Goal: Transaction & Acquisition: Purchase product/service

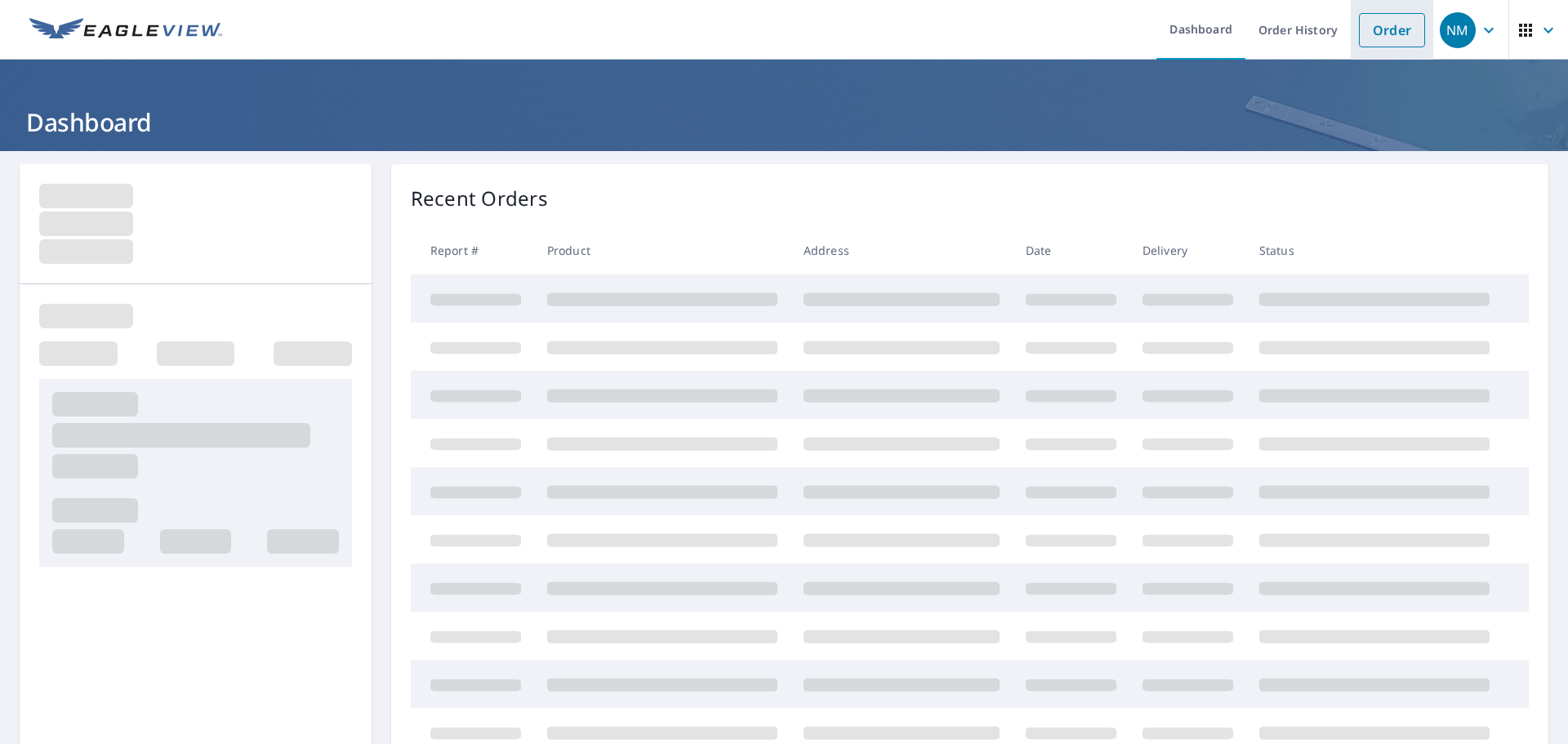
click at [1402, 12] on li "Order" at bounding box center [1392, 29] width 83 height 60
click at [1372, 36] on link "Order" at bounding box center [1391, 29] width 66 height 34
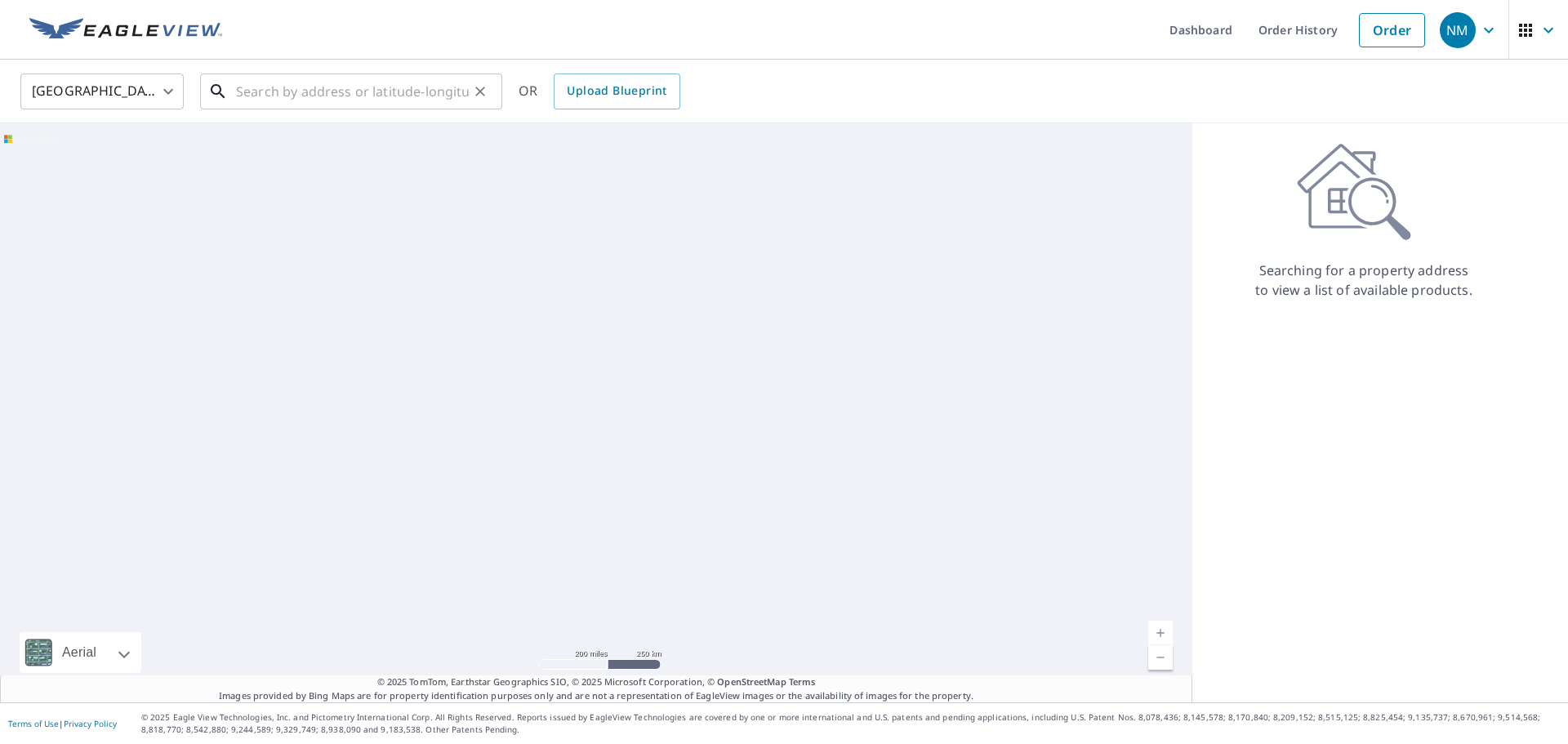
click at [312, 91] on input "text" at bounding box center [352, 91] width 233 height 46
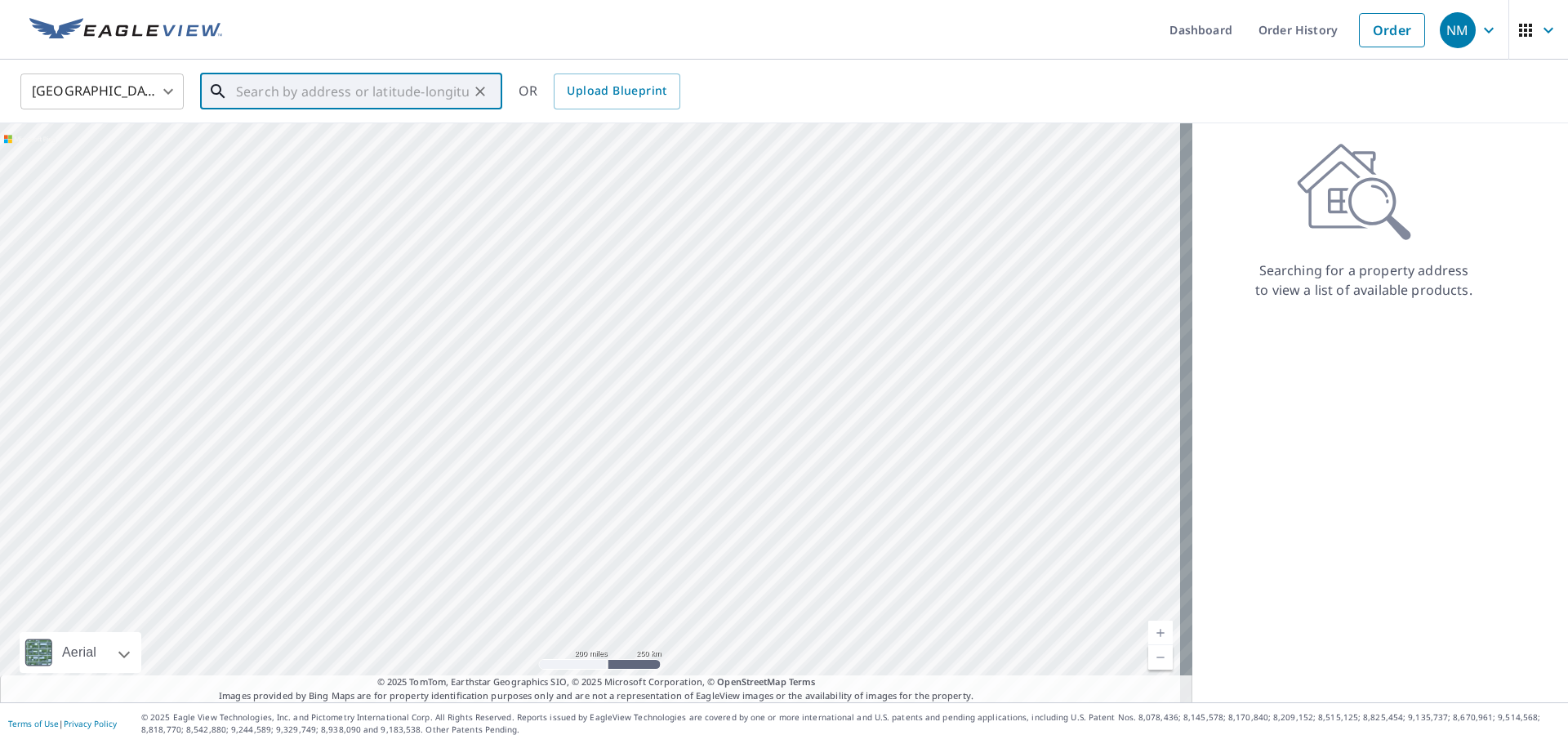
paste input "[STREET_ADDRESS]"
click at [383, 129] on span "[STREET_ADDRESS]" at bounding box center [361, 139] width 256 height 20
type input "[STREET_ADDRESS]"
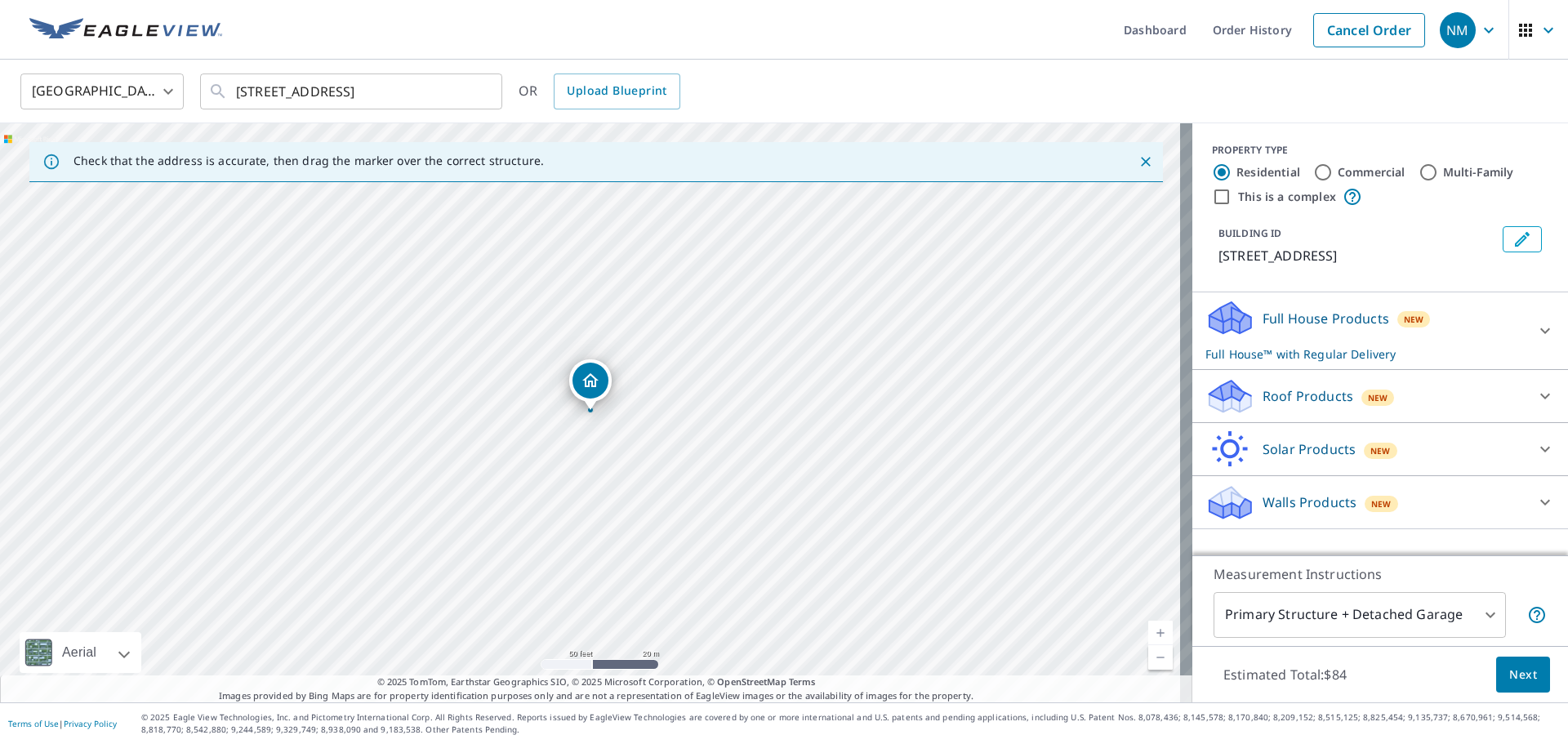
click at [1389, 350] on p "Full House™ with Regular Delivery" at bounding box center [1366, 354] width 320 height 17
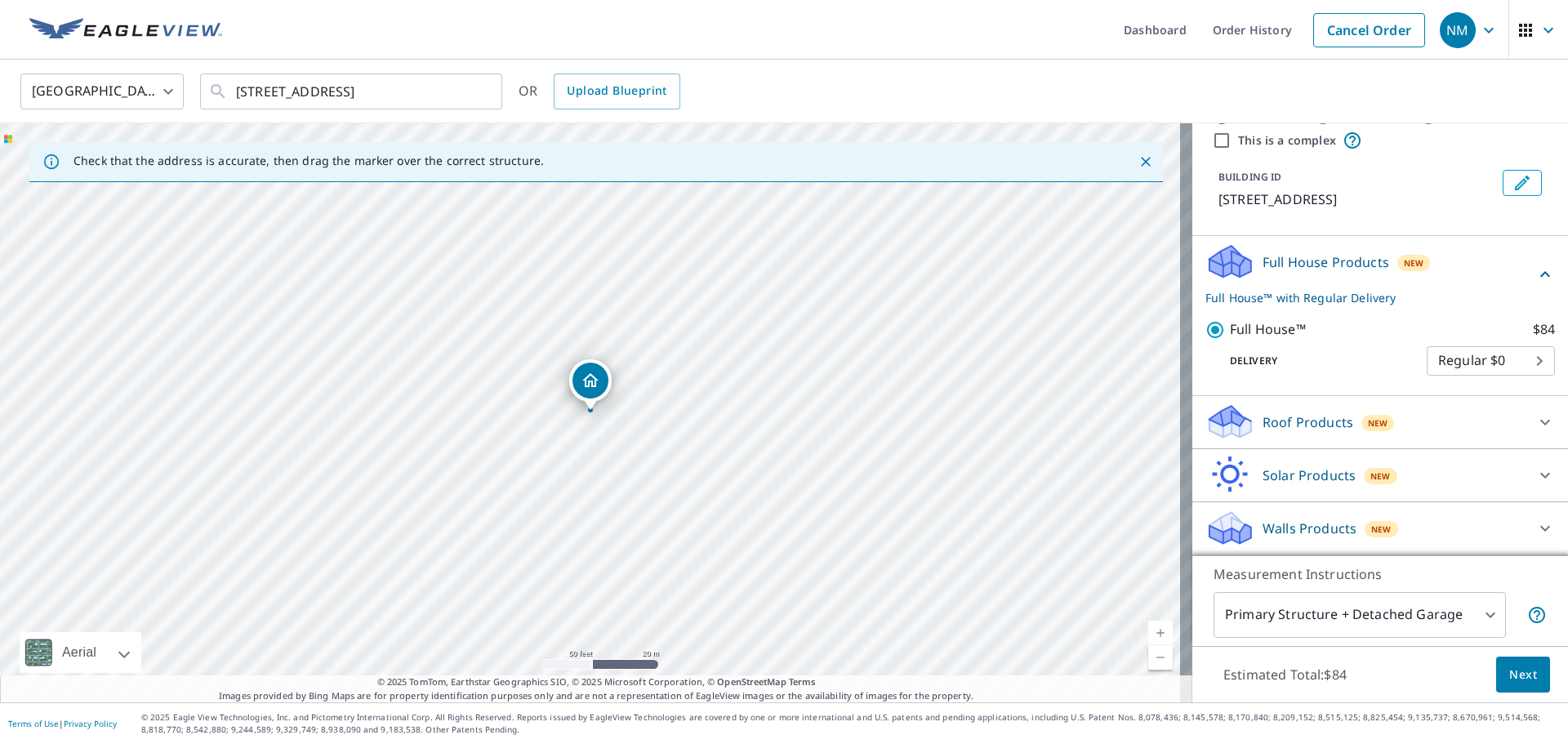
click at [1304, 439] on div "Roof Products New" at bounding box center [1366, 422] width 320 height 38
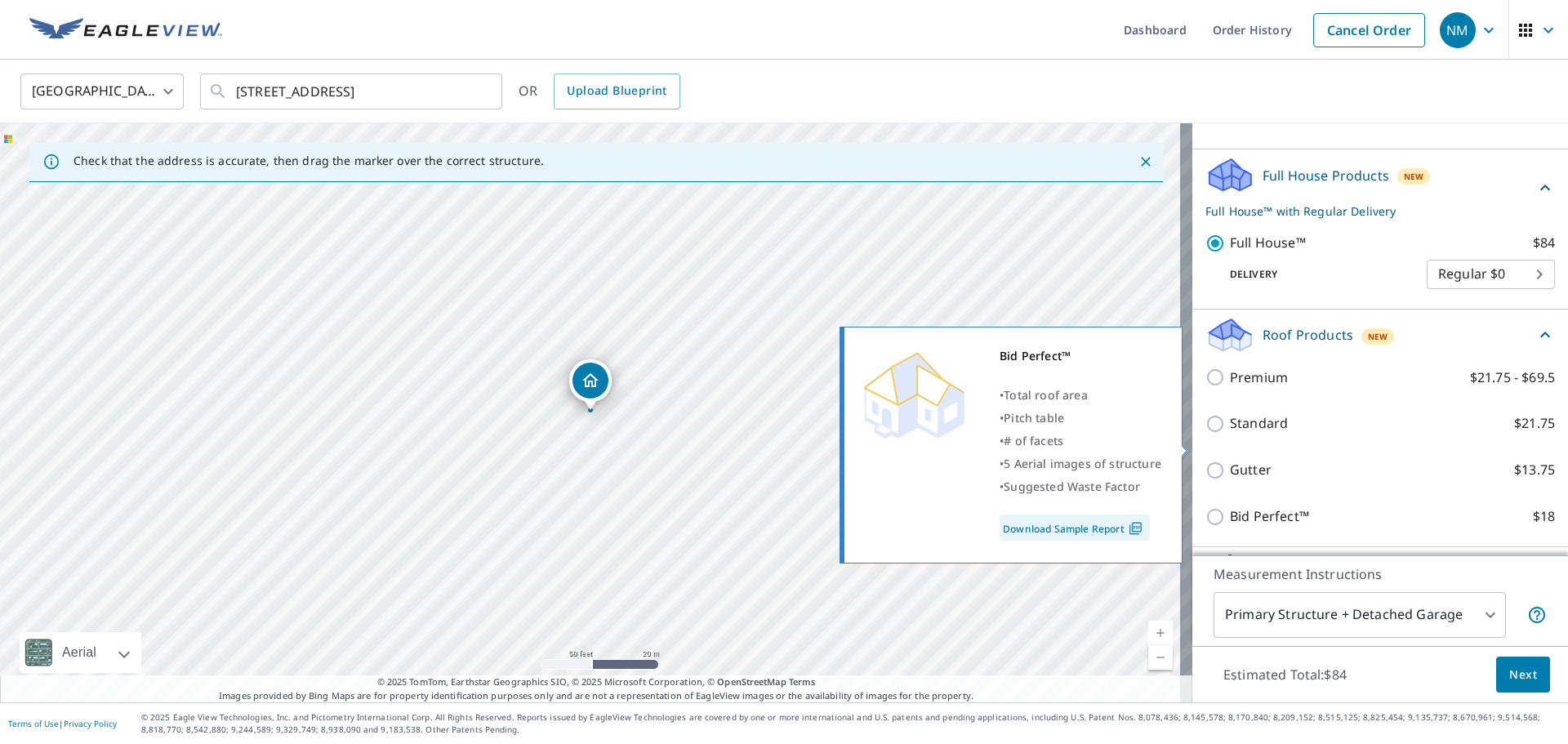
scroll to position [220, 0]
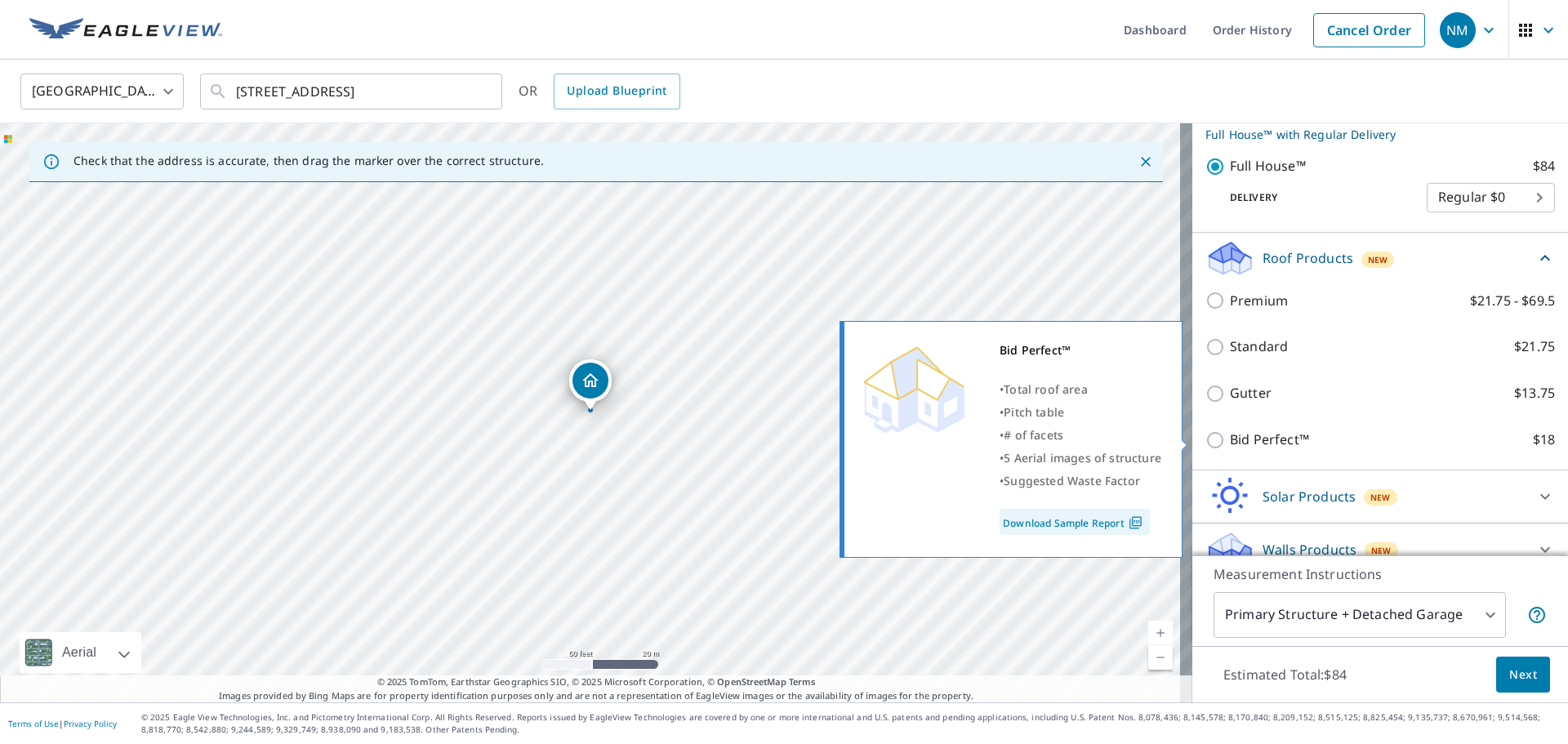
click at [1255, 430] on p "Bid Perfect™" at bounding box center [1269, 439] width 80 height 21
click at [1230, 430] on input "Bid Perfect™ $18" at bounding box center [1217, 440] width 25 height 20
checkbox input "true"
checkbox input "false"
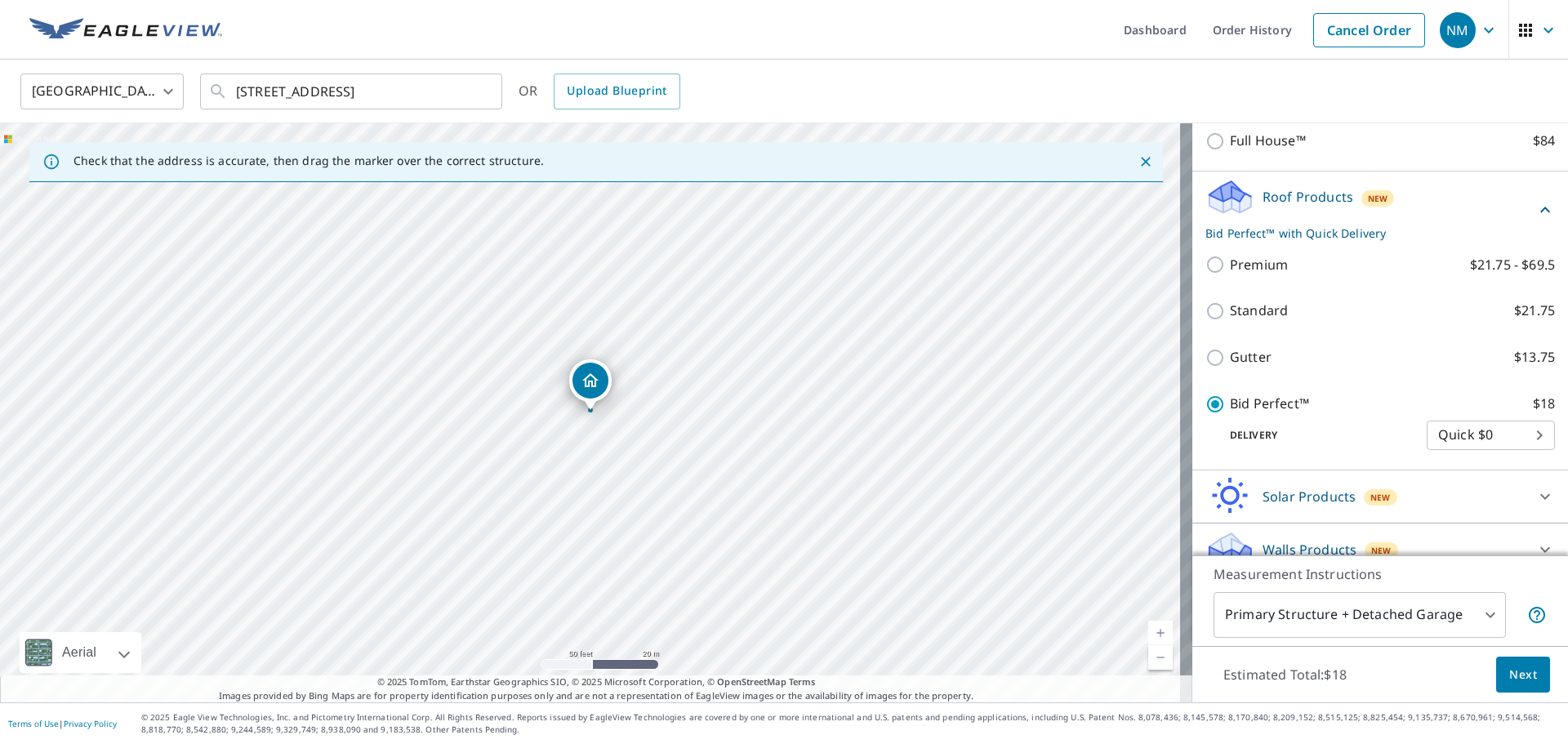
click at [1517, 668] on span "Next" at bounding box center [1523, 675] width 28 height 21
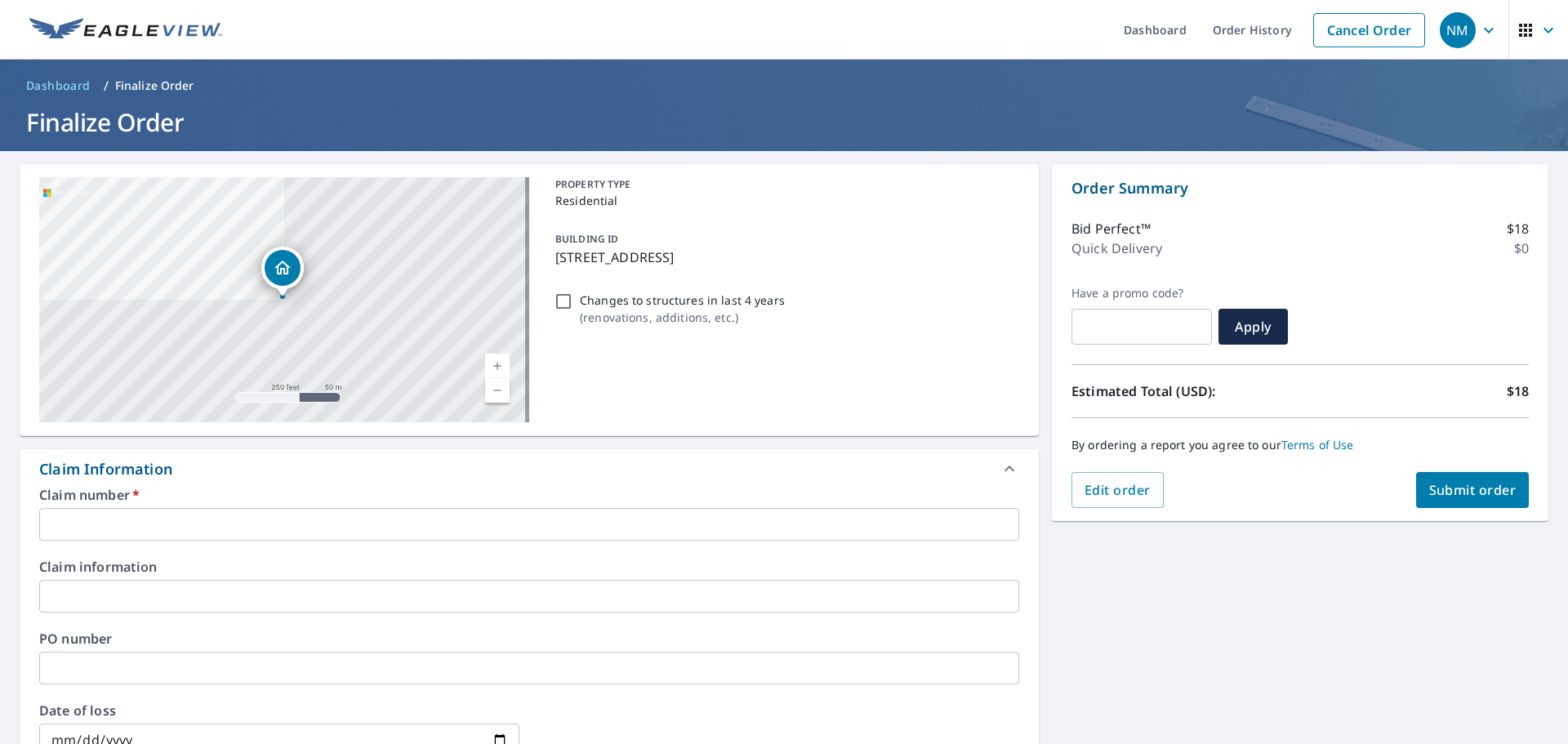
click at [188, 499] on label "Claim number   *" at bounding box center [529, 494] width 980 height 13
click at [189, 509] on input "text" at bounding box center [529, 524] width 980 height 32
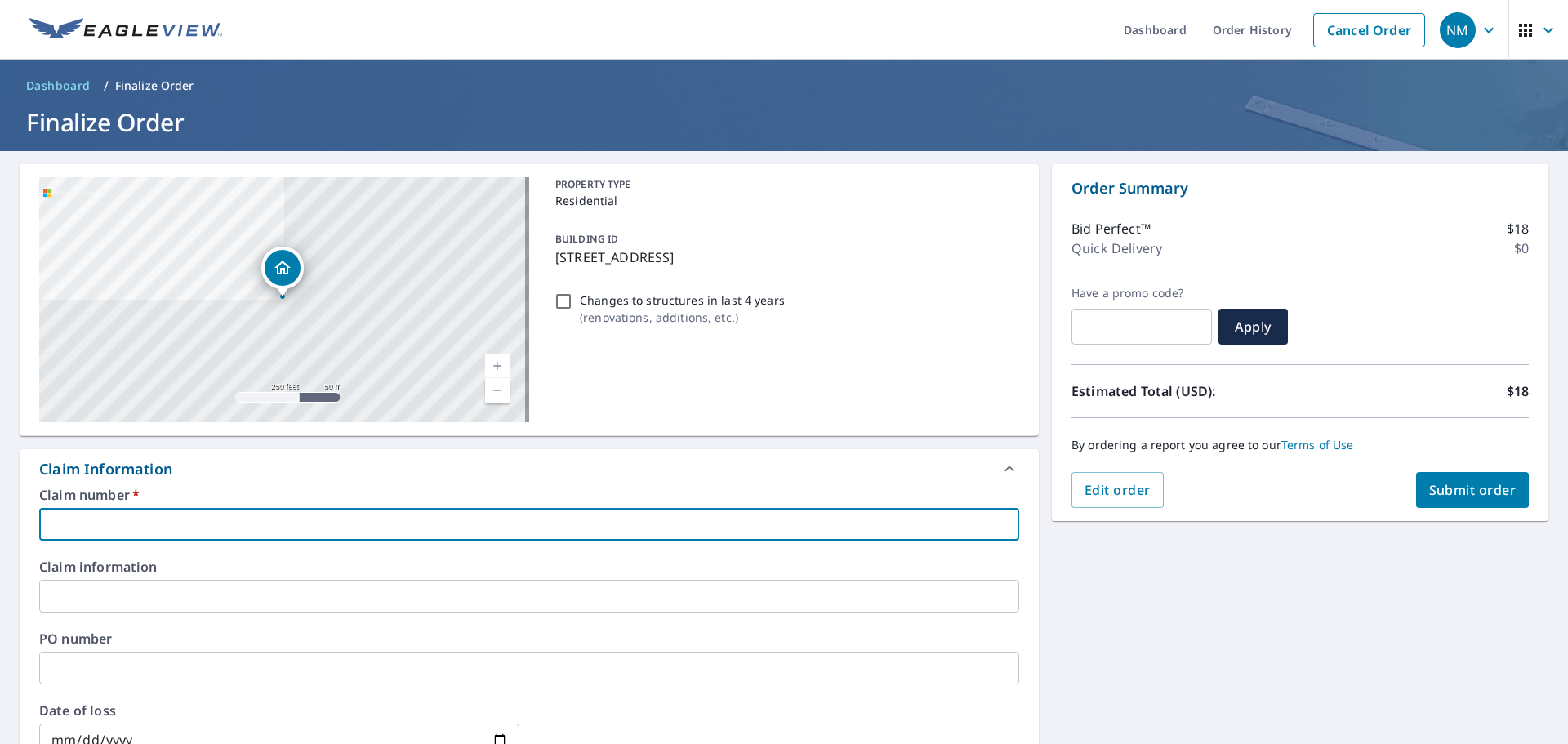
type input "P"
checkbox input "true"
type input "PH"
checkbox input "true"
type input "PHX"
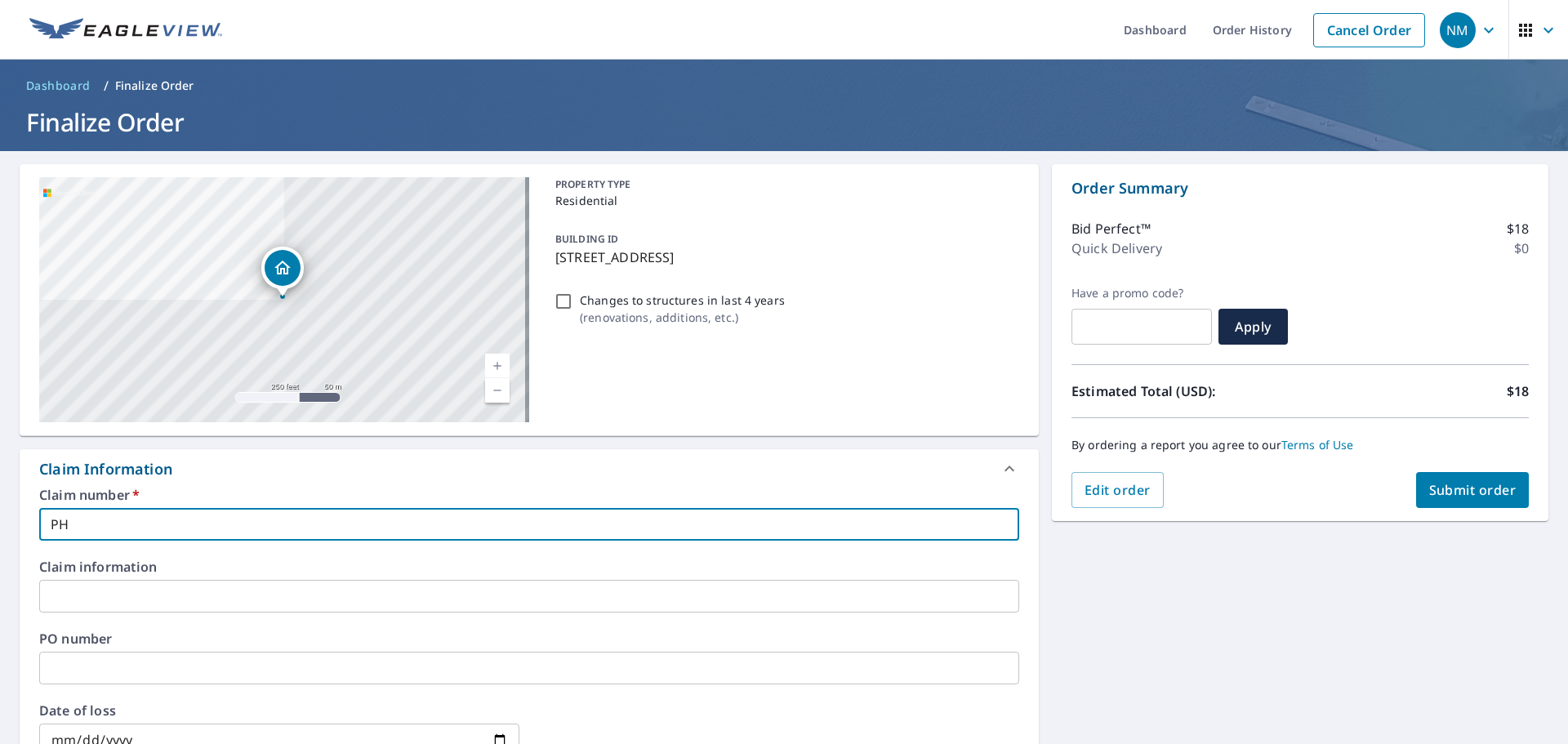
checkbox input "true"
type input "PHX"
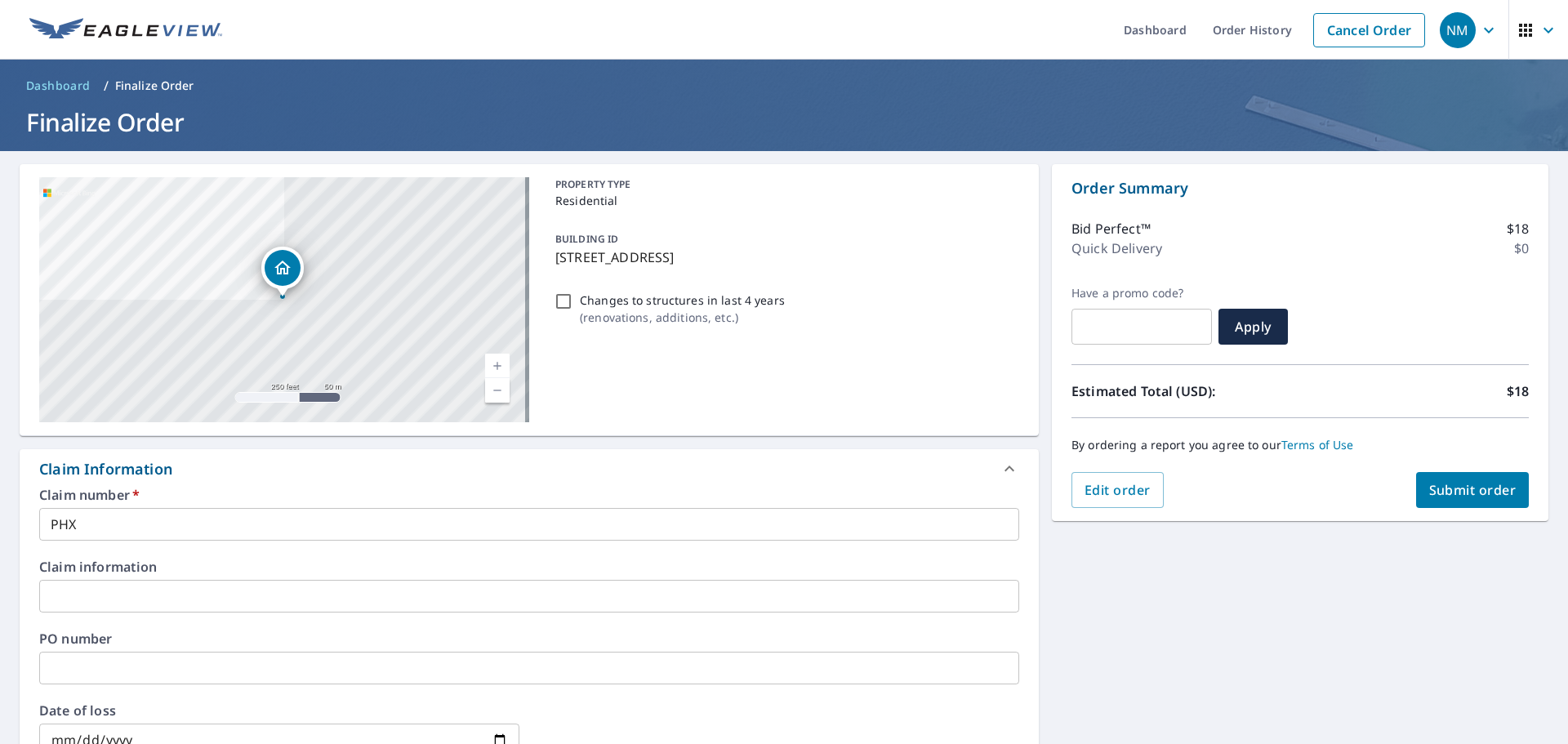
click at [315, 482] on div "Claim Information" at bounding box center [529, 469] width 1019 height 39
checkbox input "true"
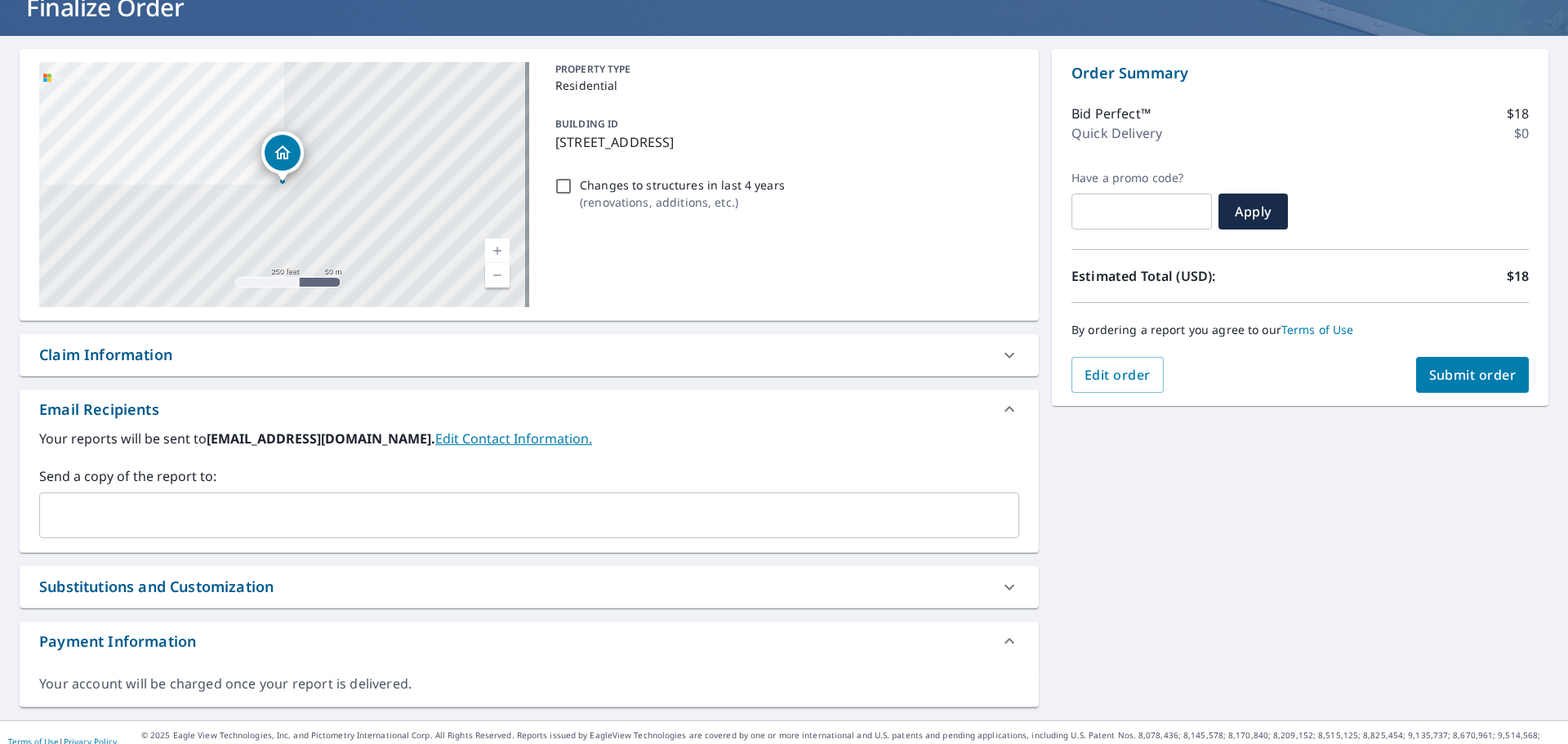
scroll to position [133, 0]
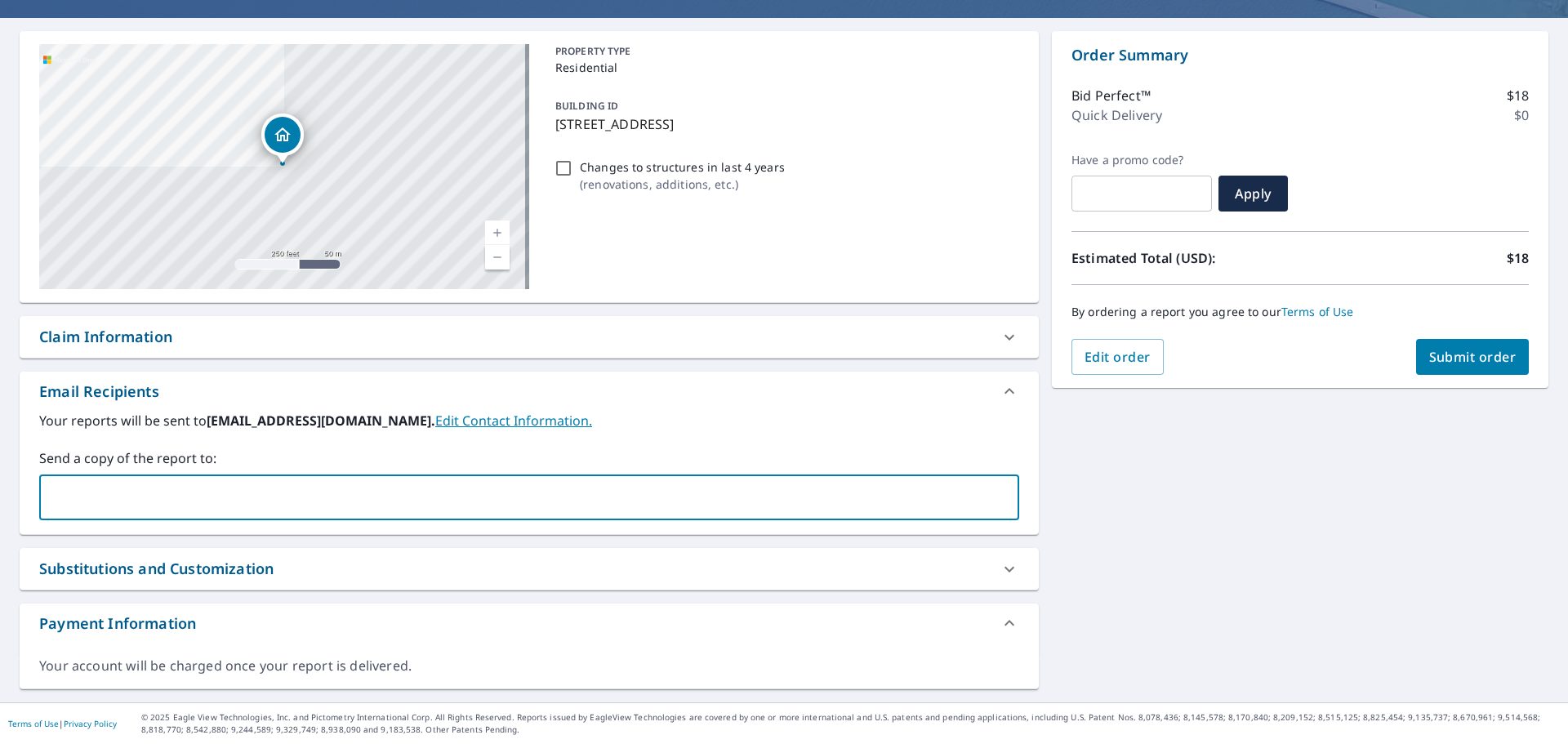
click at [308, 494] on input "text" at bounding box center [517, 497] width 941 height 31
paste input "[PERSON_NAME][EMAIL_ADDRESS][PERSON_NAME][PERSON_NAME][DOMAIN_NAME]"
type input "[PERSON_NAME][EMAIL_ADDRESS][PERSON_NAME][PERSON_NAME][DOMAIN_NAME]"
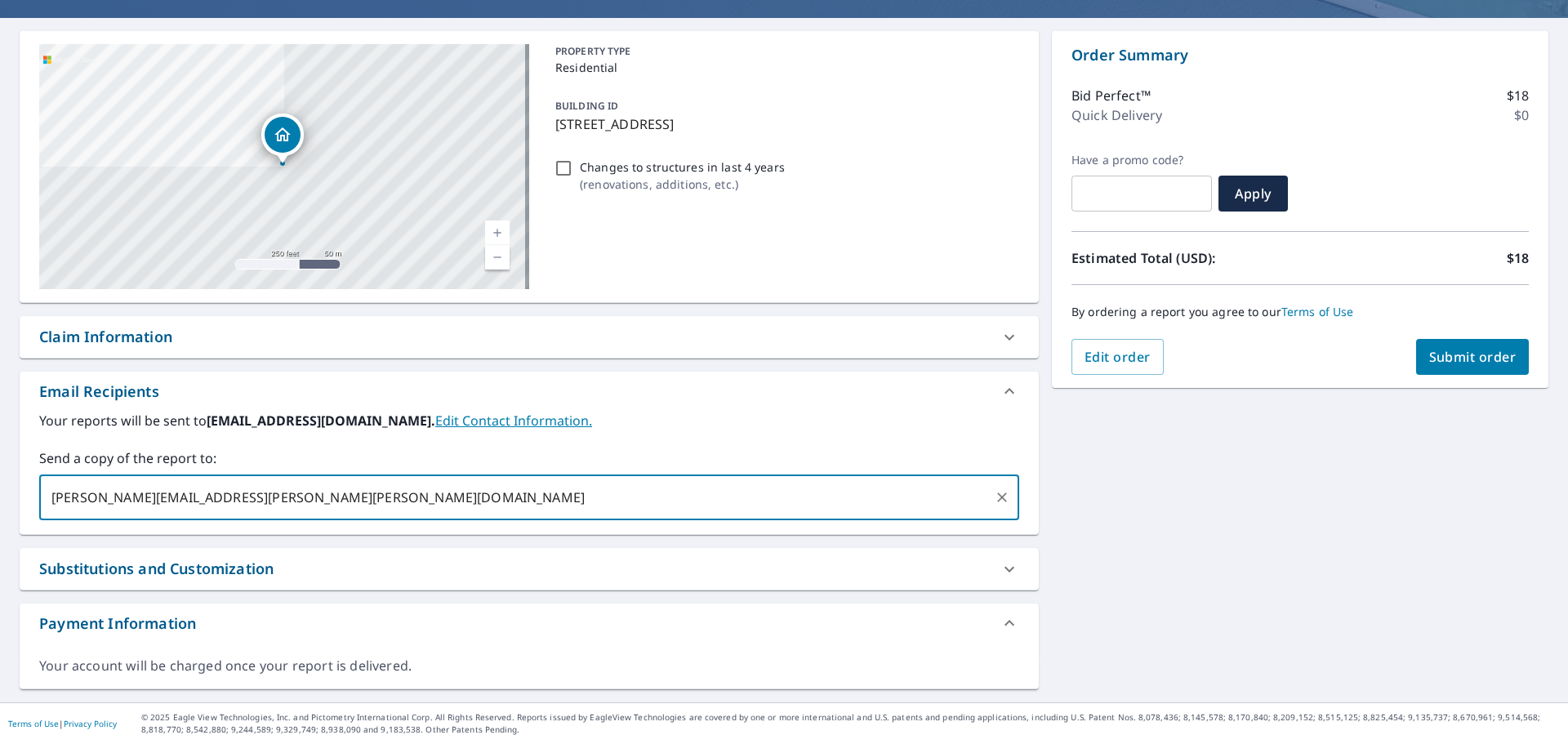
checkbox input "true"
click at [511, 506] on input "text" at bounding box center [749, 497] width 476 height 31
paste input "[PERSON_NAME][EMAIL_ADDRESS][PERSON_NAME][PERSON_NAME][DOMAIN_NAME]"
type input "[PERSON_NAME][EMAIL_ADDRESS][PERSON_NAME][PERSON_NAME][DOMAIN_NAME]"
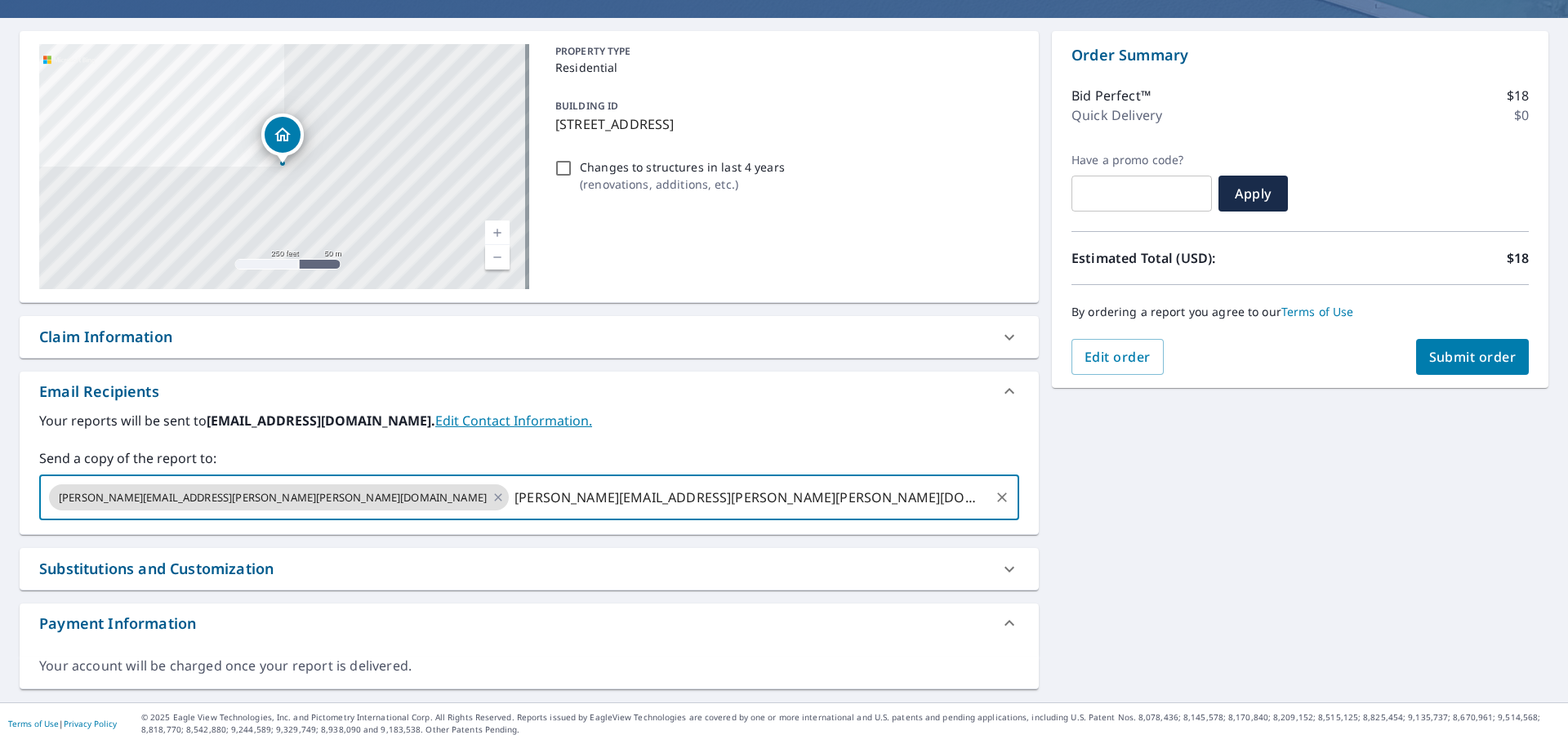
checkbox input "true"
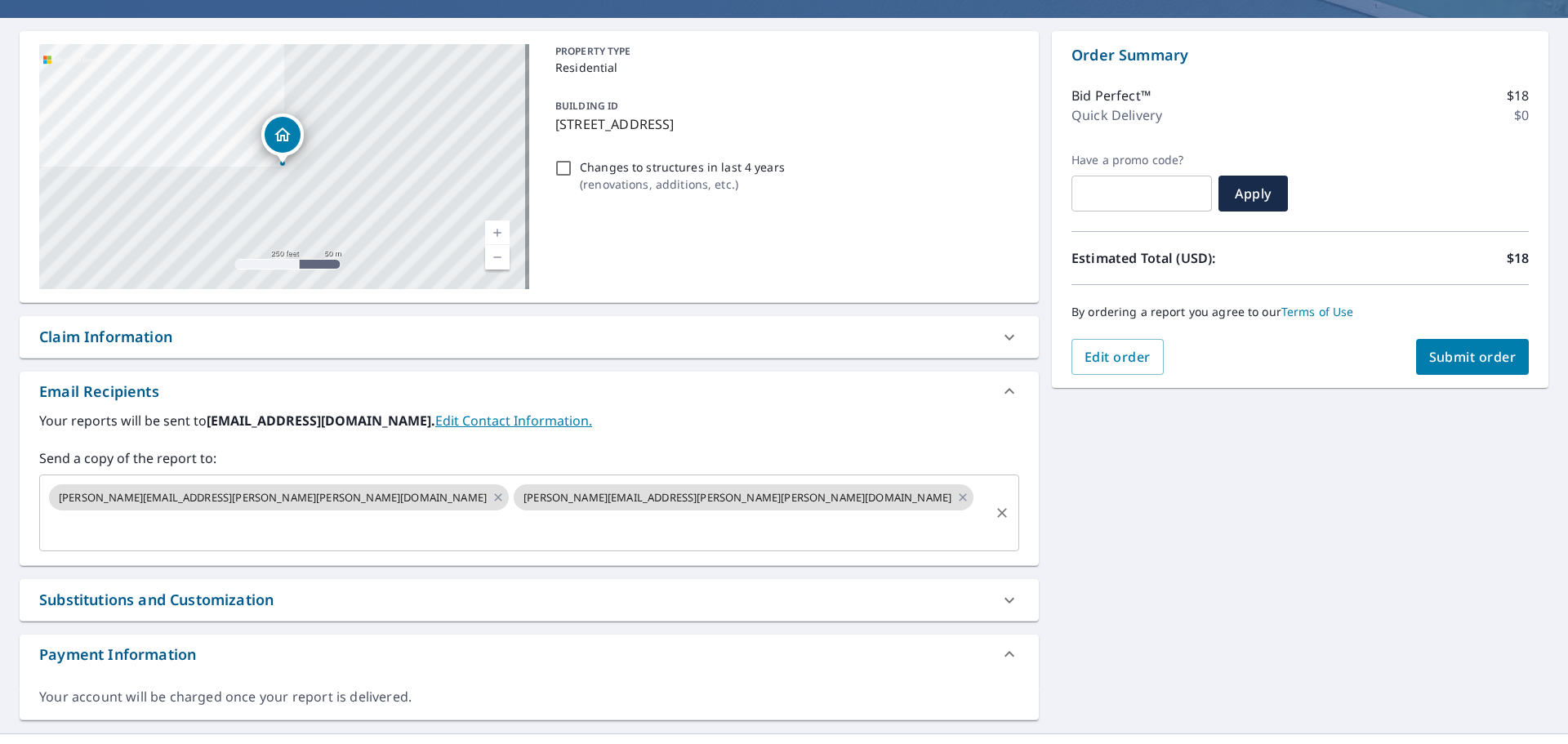
click at [635, 520] on div "[PERSON_NAME][EMAIL_ADDRESS][PERSON_NAME][PERSON_NAME][DOMAIN_NAME] [PERSON_NAM…" at bounding box center [529, 513] width 980 height 77
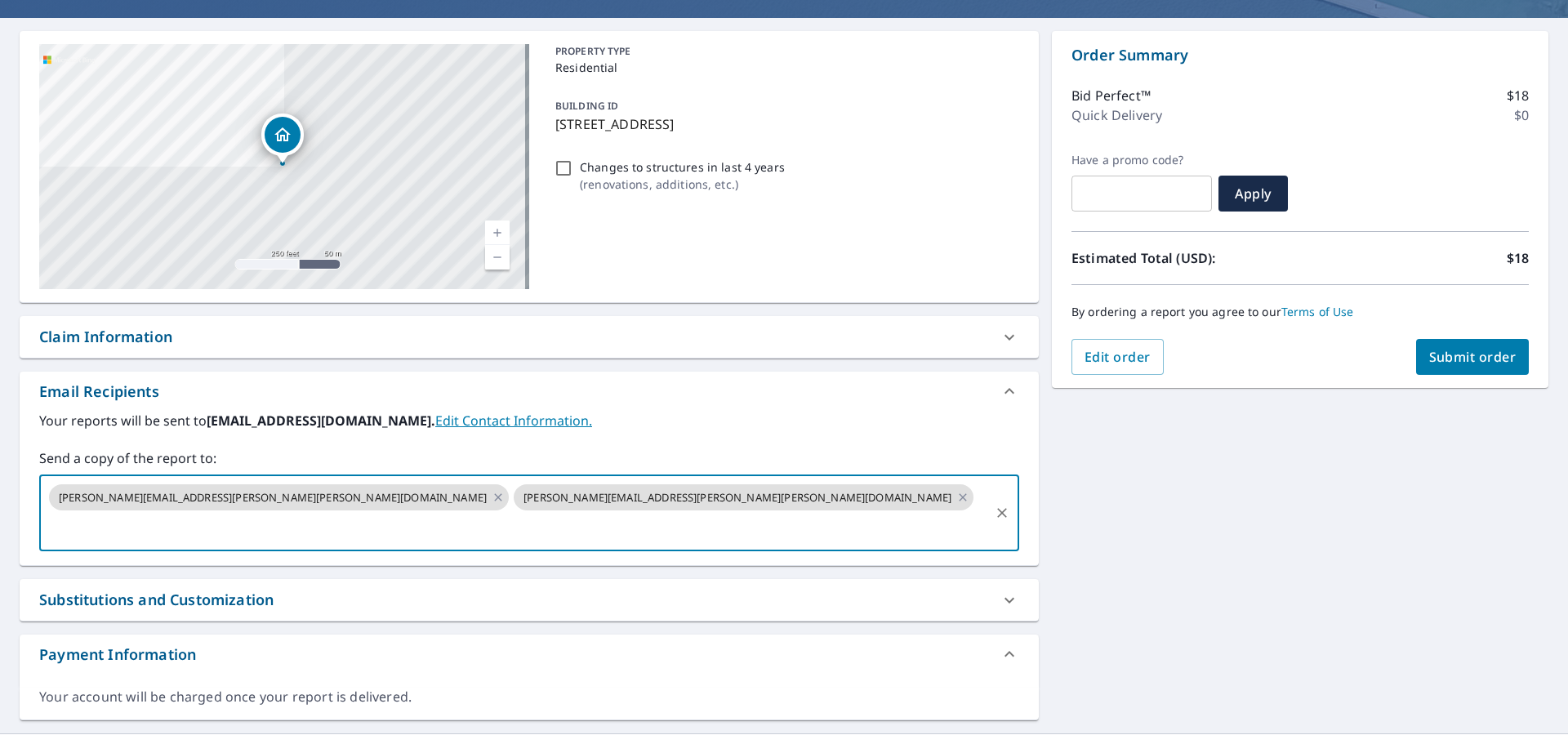
paste input "[EMAIL_ADDRESS][DOMAIN_NAME]"
type input "[EMAIL_ADDRESS][DOMAIN_NAME]"
click at [1420, 441] on div "[STREET_ADDRESS] A standard road map Aerial A detailed look from above Labels L…" at bounding box center [784, 375] width 1568 height 715
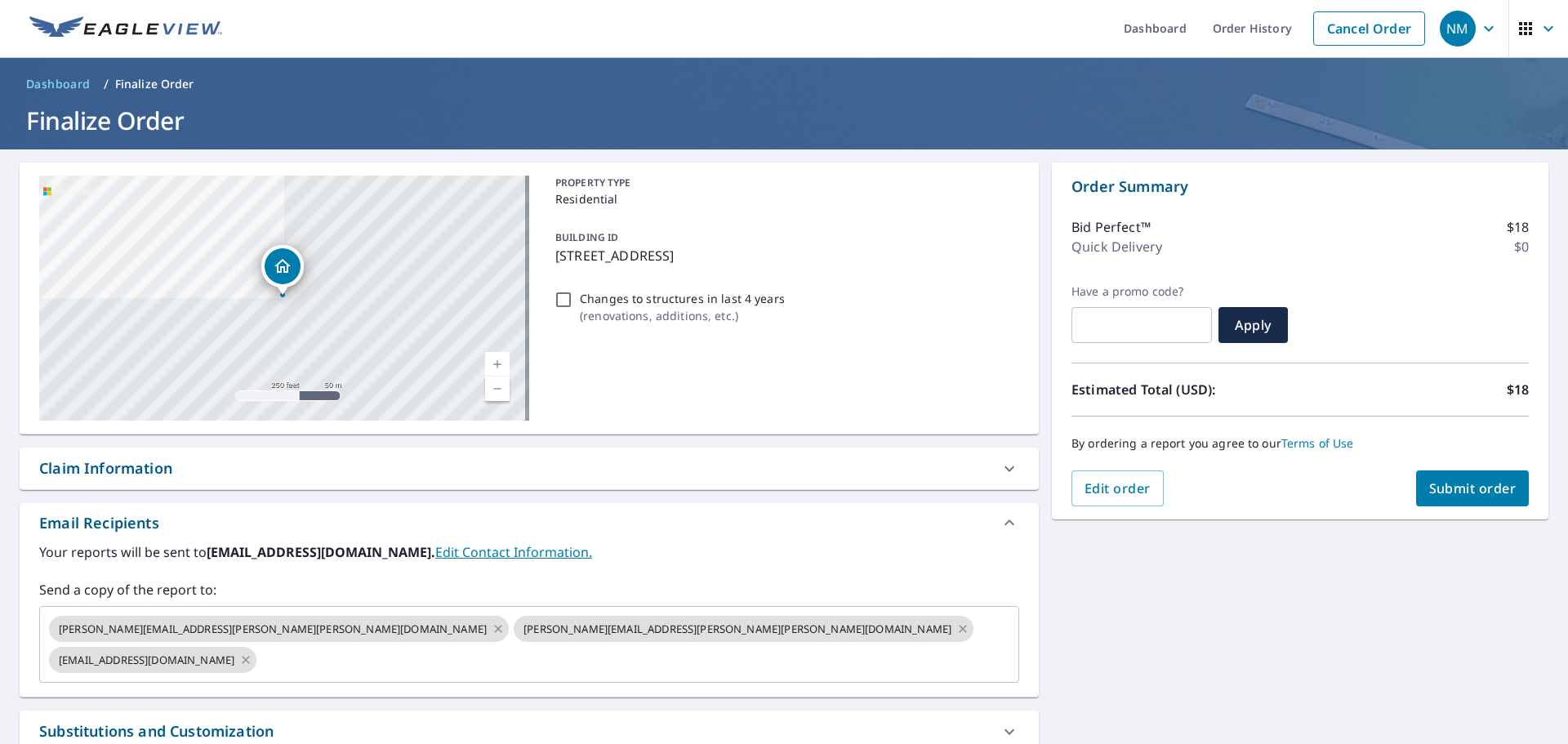
scroll to position [0, 0]
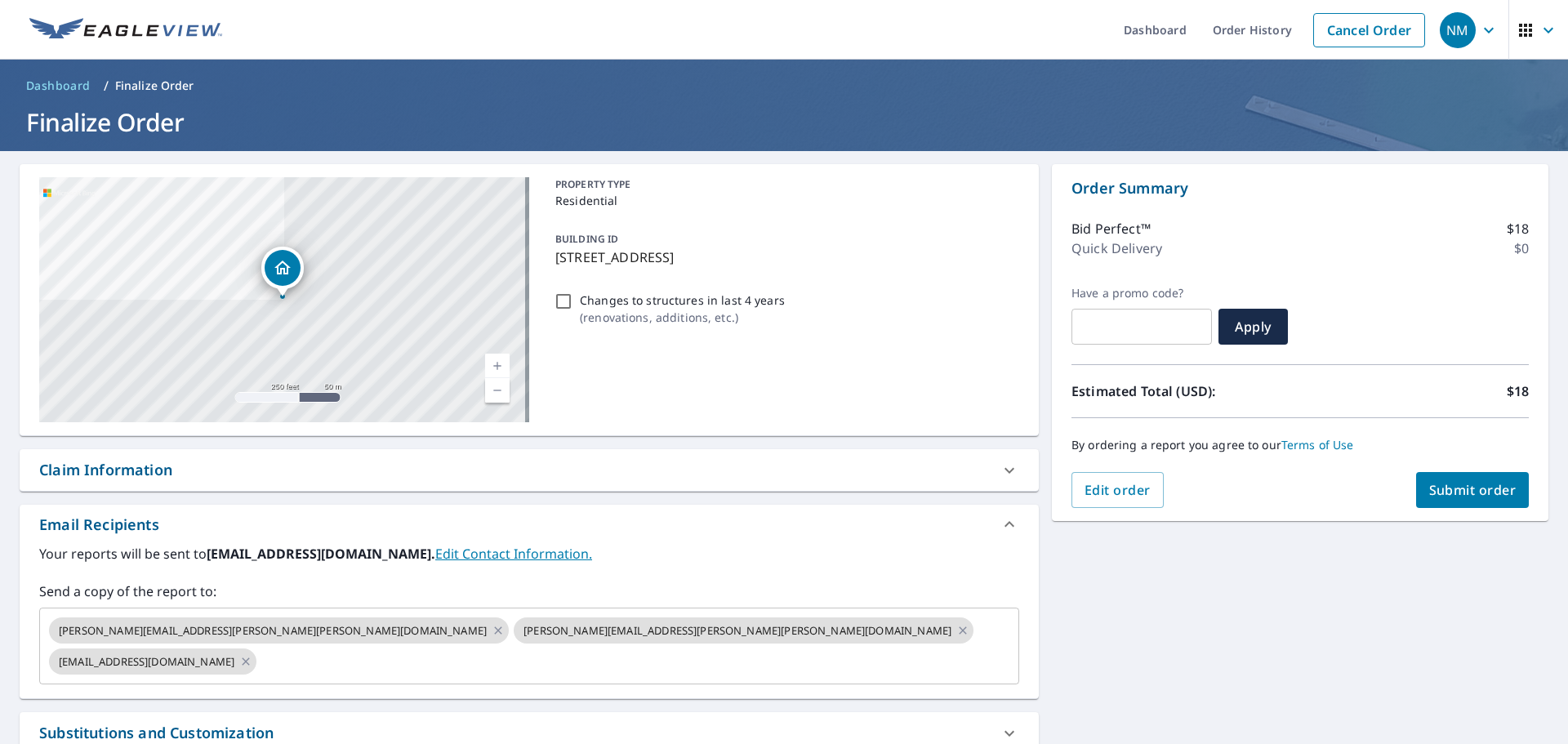
click at [376, 463] on div "Claim Information" at bounding box center [515, 470] width 951 height 22
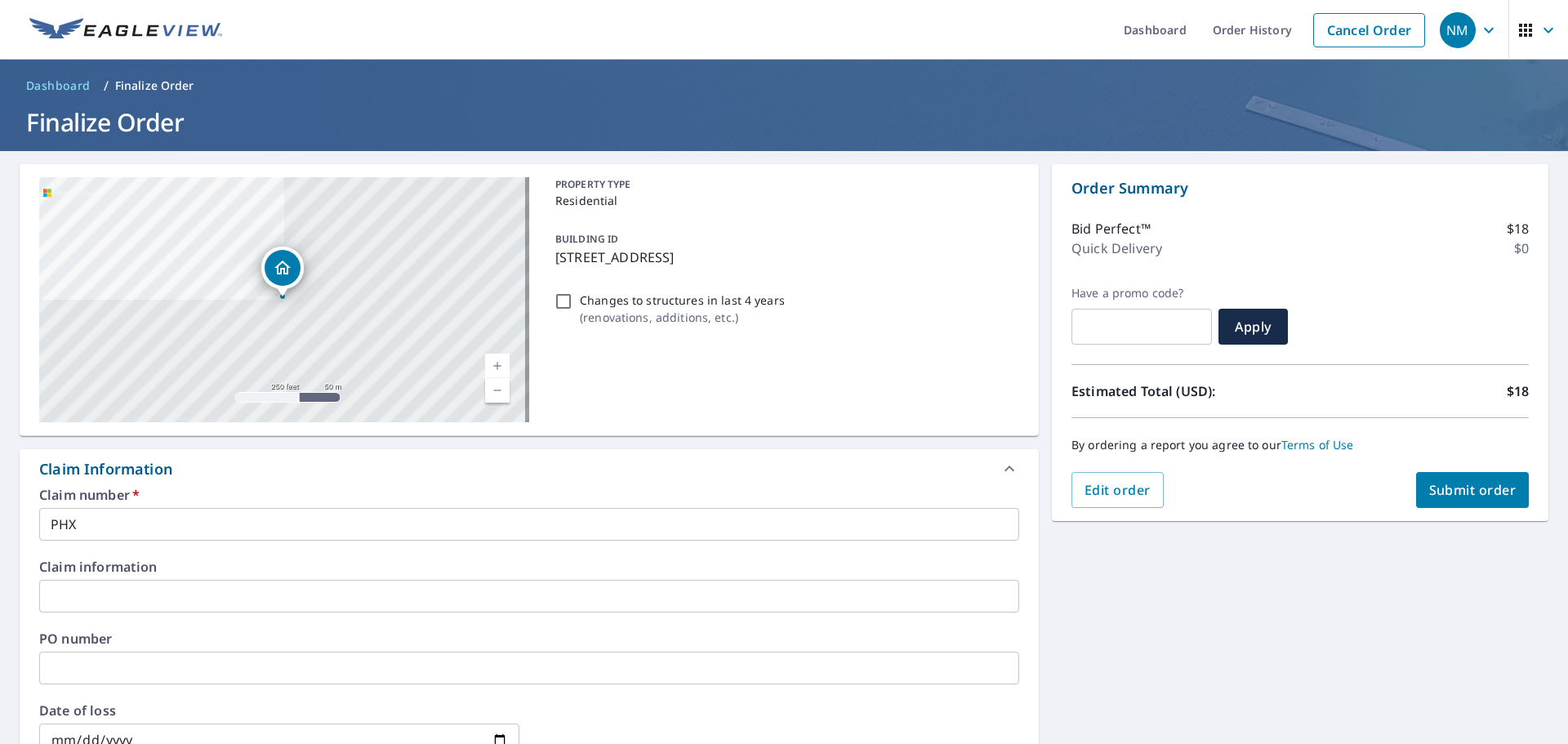
scroll to position [82, 0]
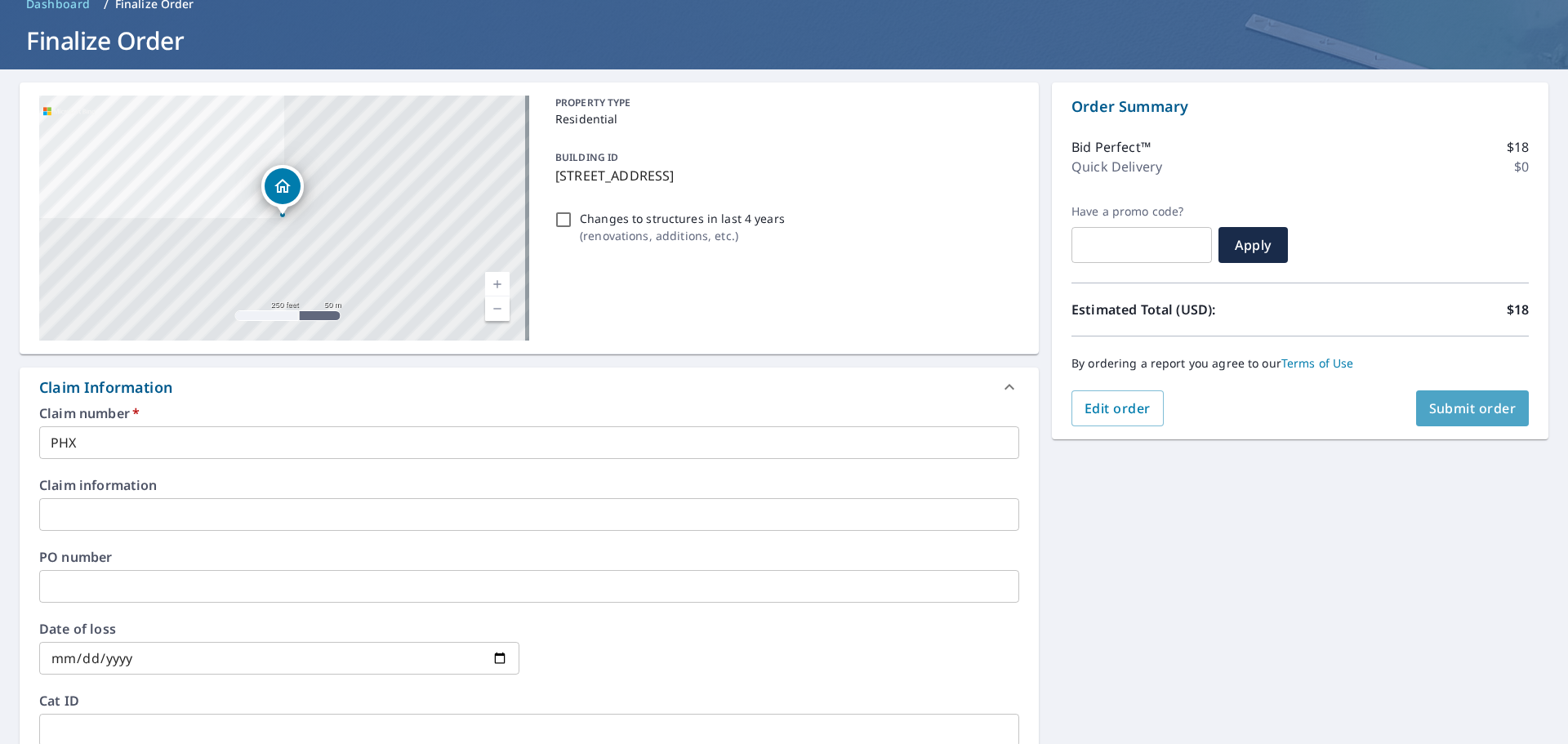
click at [1469, 414] on span "Submit order" at bounding box center [1473, 408] width 87 height 18
checkbox input "true"
